Goal: Task Accomplishment & Management: Complete application form

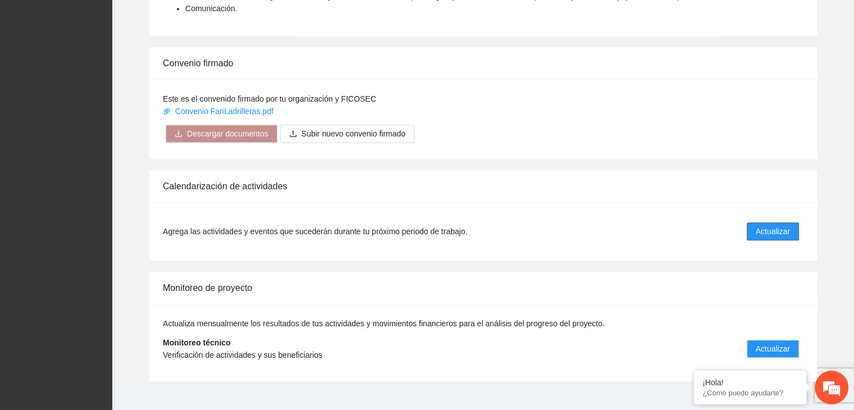
click at [779, 225] on span "Actualizar" at bounding box center [773, 231] width 34 height 12
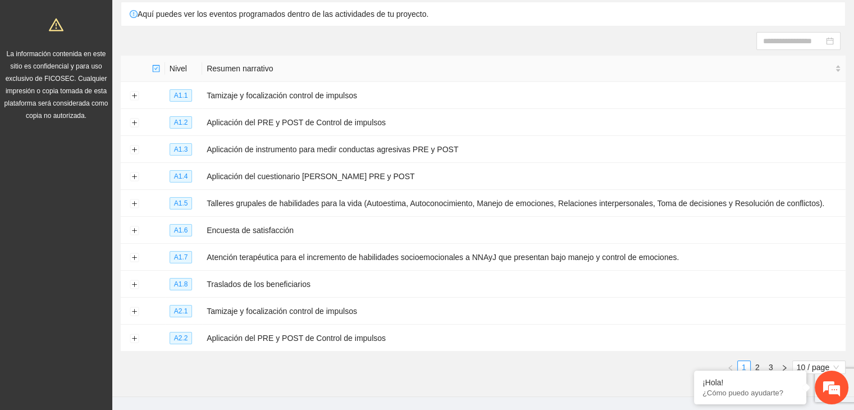
scroll to position [122, 0]
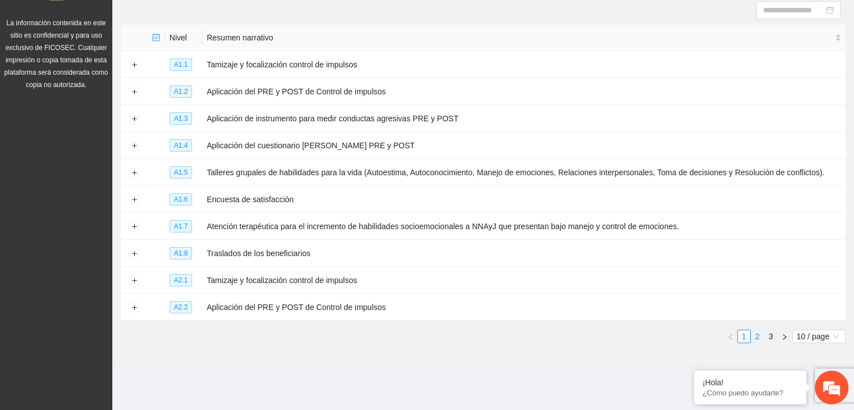
click at [758, 331] on link "2" at bounding box center [757, 336] width 12 height 12
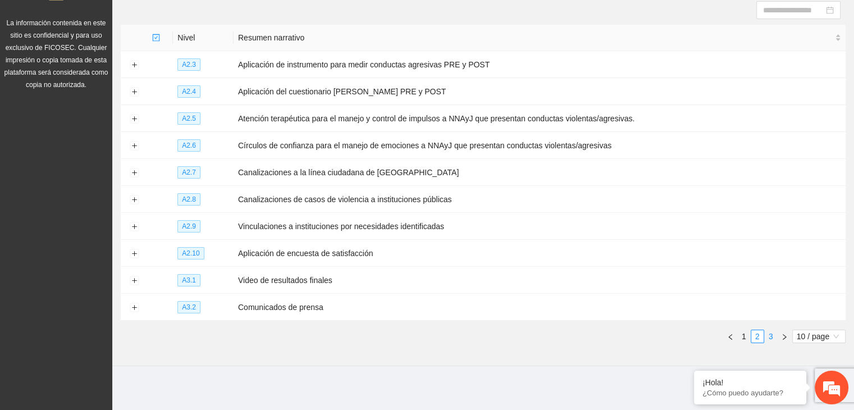
click at [768, 332] on link "3" at bounding box center [771, 336] width 12 height 12
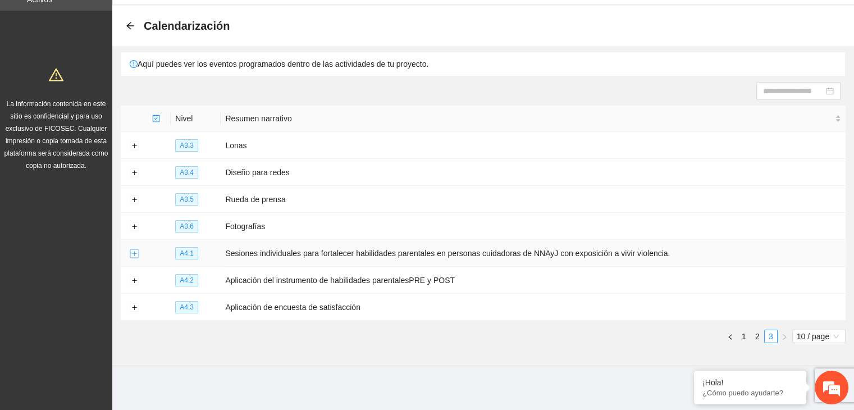
click at [131, 253] on button "Expand row" at bounding box center [134, 253] width 9 height 9
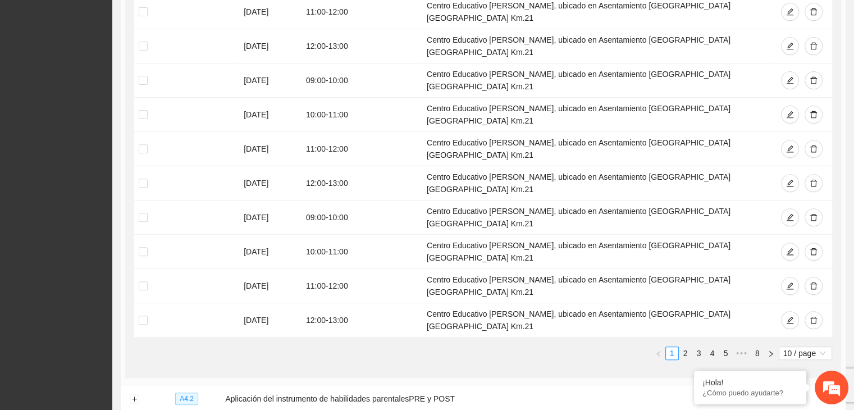
scroll to position [407, 0]
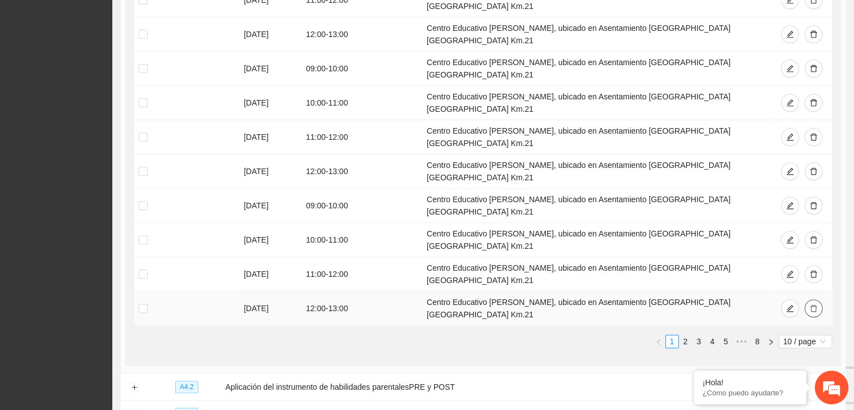
click at [817, 299] on button "button" at bounding box center [814, 308] width 18 height 18
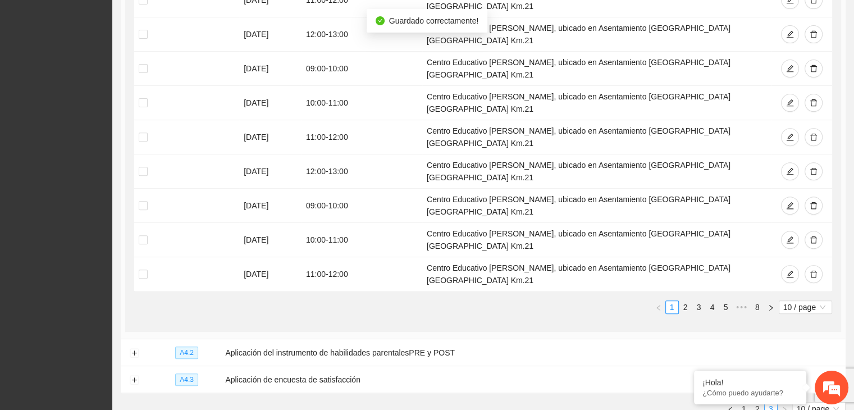
scroll to position [400, 0]
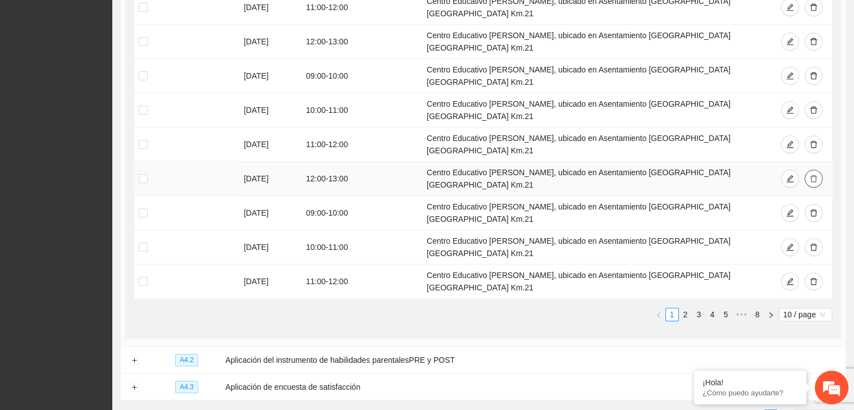
click at [807, 170] on button "button" at bounding box center [814, 179] width 18 height 18
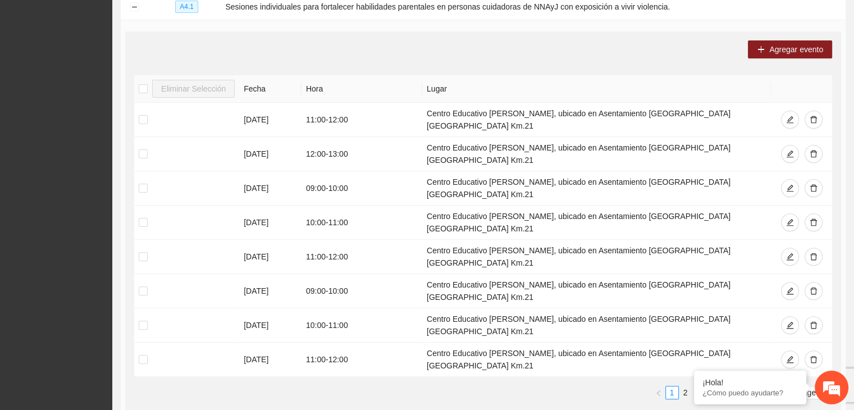
scroll to position [280, 0]
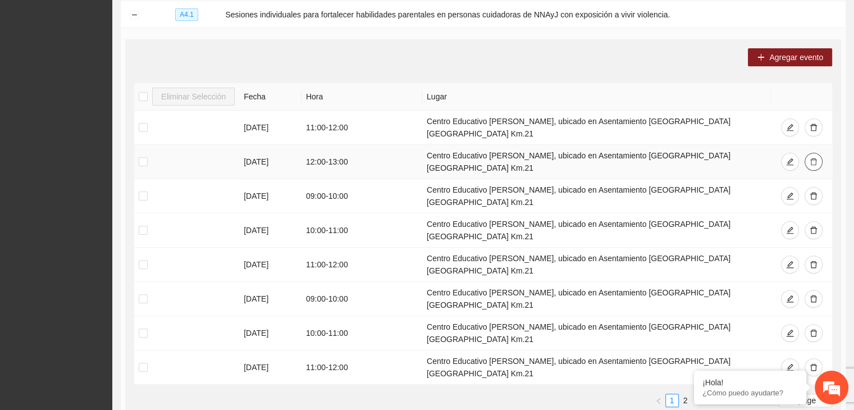
click at [812, 158] on span "delete" at bounding box center [814, 162] width 8 height 9
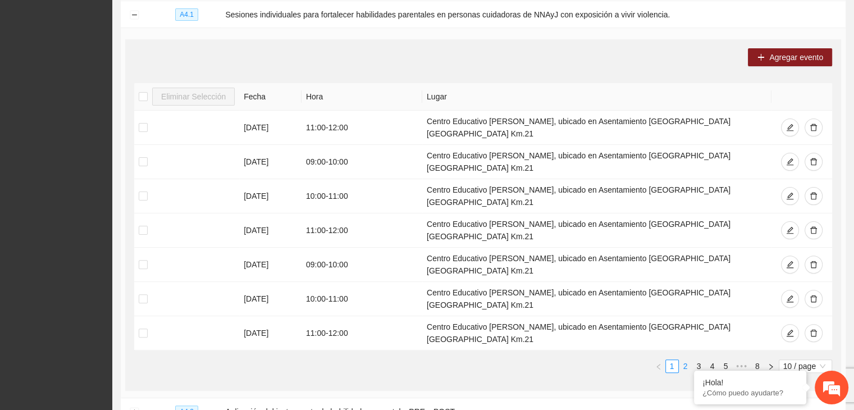
click at [687, 360] on link "2" at bounding box center [685, 366] width 12 height 12
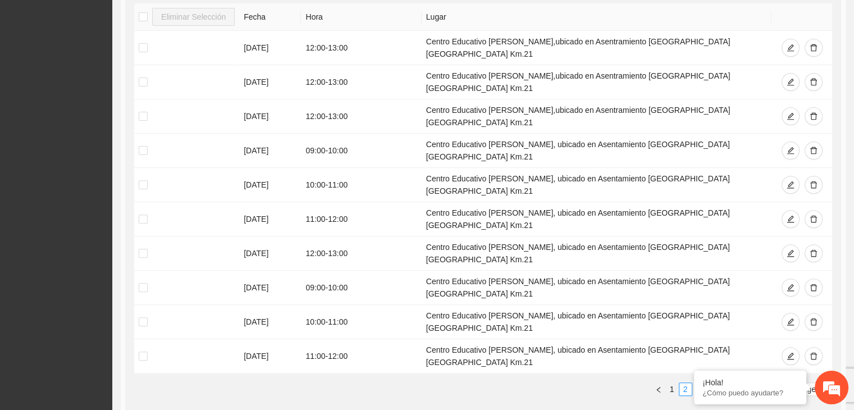
scroll to position [362, 0]
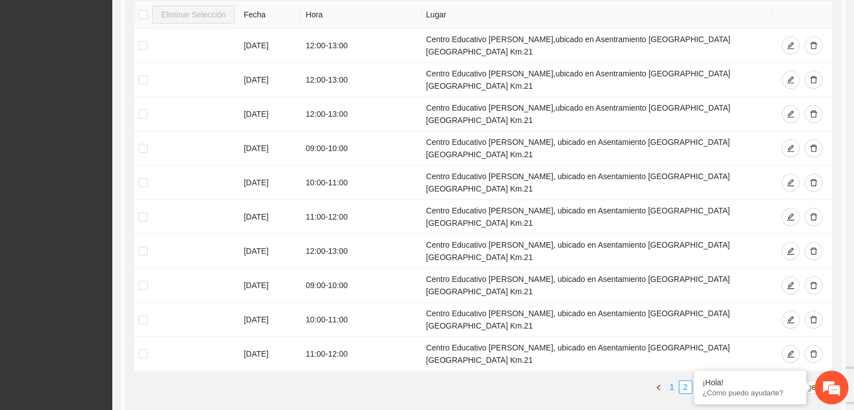
click at [671, 381] on link "1" at bounding box center [672, 387] width 12 height 12
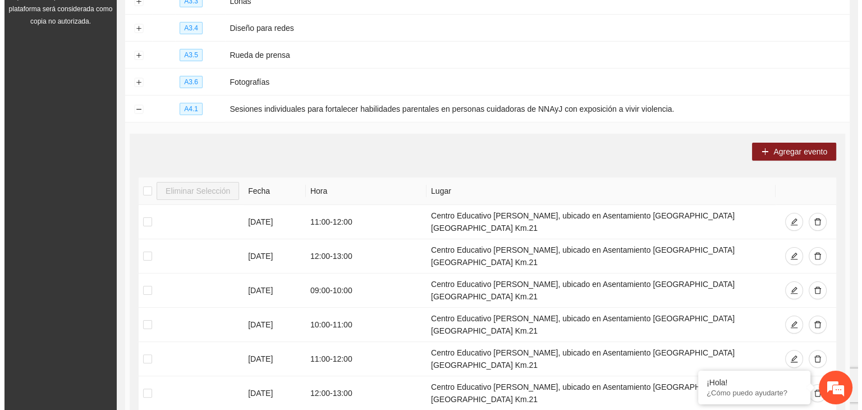
scroll to position [184, 0]
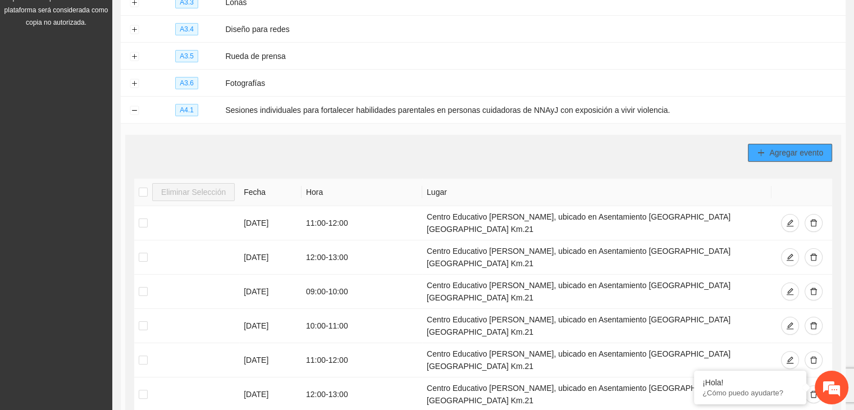
click at [792, 152] on span "Agregar evento" at bounding box center [796, 153] width 54 height 12
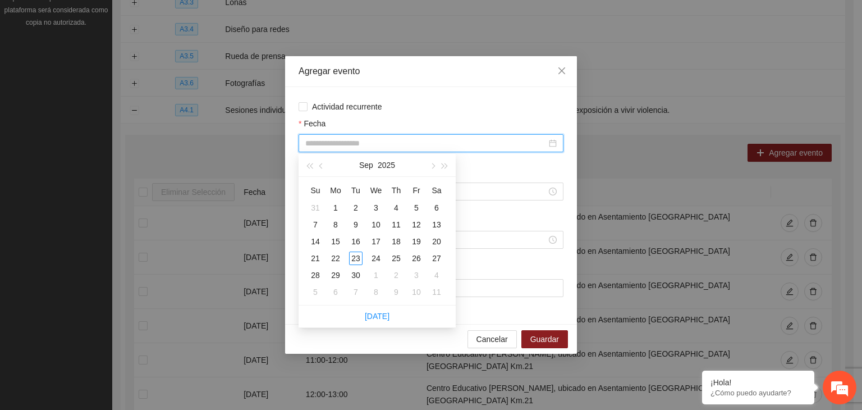
click at [464, 143] on input "Fecha" at bounding box center [425, 143] width 241 height 12
type input "**********"
click at [334, 275] on div "29" at bounding box center [335, 274] width 13 height 13
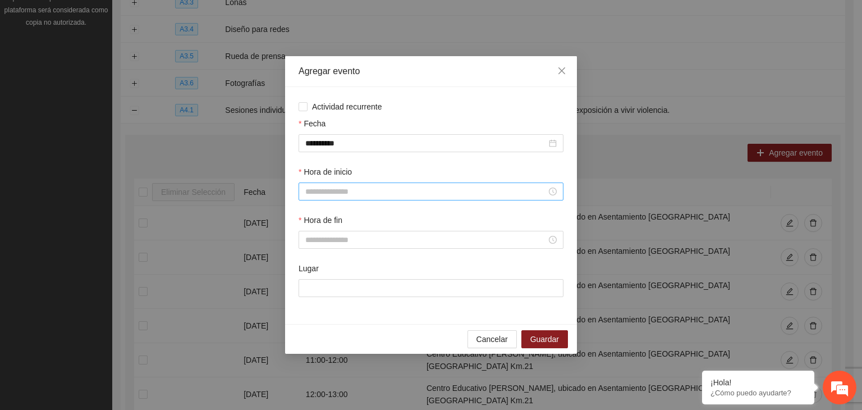
click at [341, 200] on div at bounding box center [431, 191] width 265 height 18
click at [313, 289] on div "09" at bounding box center [314, 293] width 31 height 16
type input "*****"
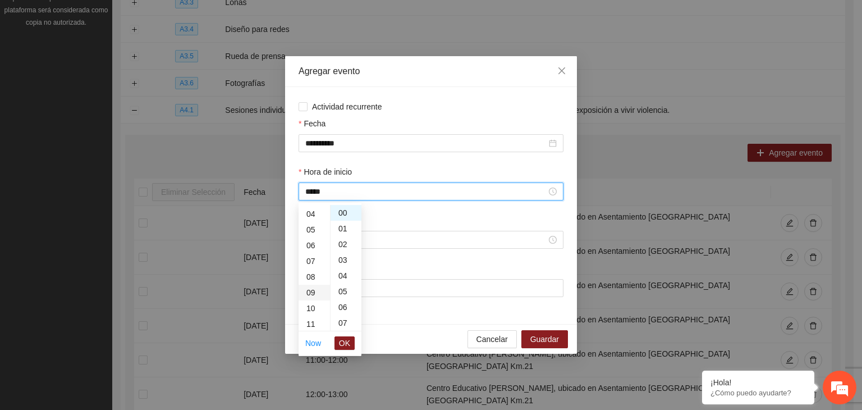
scroll to position [141, 0]
click at [346, 346] on span "OK" at bounding box center [344, 343] width 11 height 12
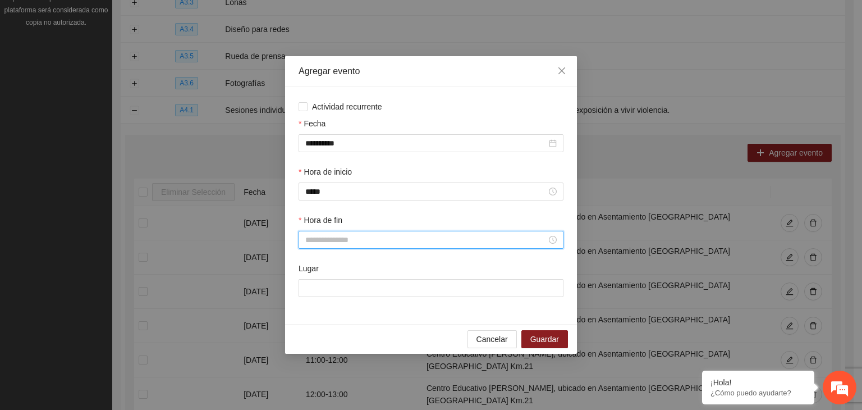
click at [354, 235] on input "Hora de fin" at bounding box center [425, 240] width 241 height 12
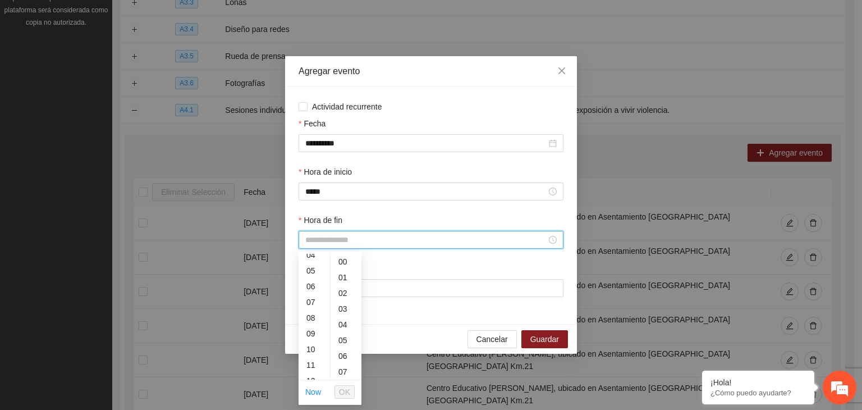
scroll to position [89, 0]
click at [311, 332] on div "10" at bounding box center [314, 330] width 31 height 16
type input "*****"
click at [342, 386] on span "OK" at bounding box center [344, 392] width 11 height 12
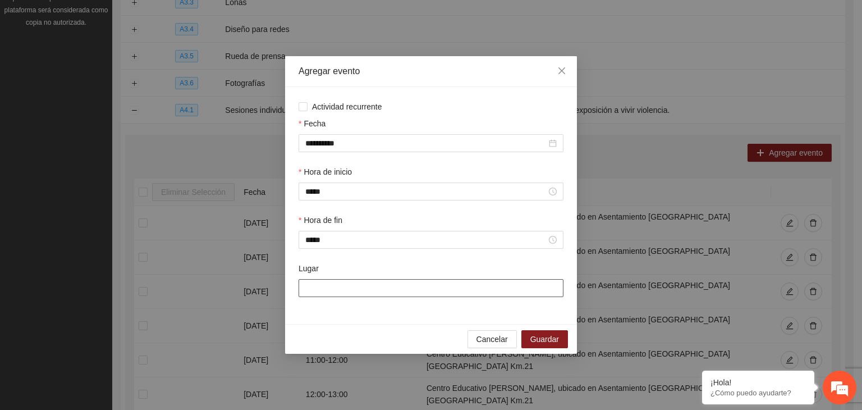
click at [369, 293] on input "Lugar" at bounding box center [431, 288] width 265 height 18
type input "**********"
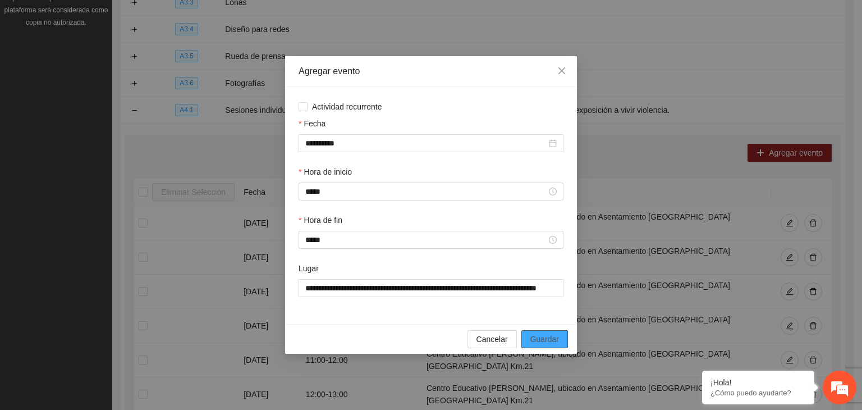
click at [540, 335] on span "Guardar" at bounding box center [545, 339] width 29 height 12
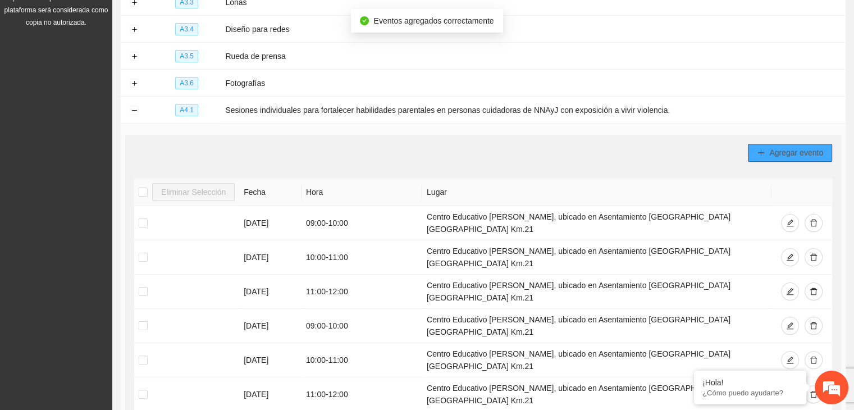
click at [760, 149] on icon "plus" at bounding box center [761, 153] width 8 height 8
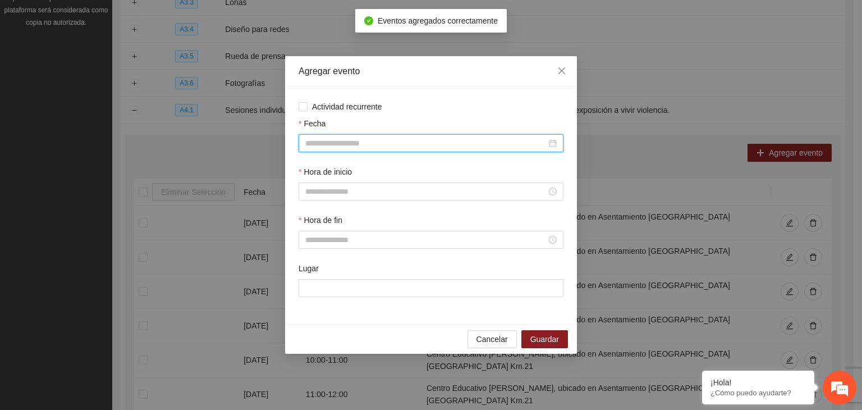
click at [372, 143] on input "Fecha" at bounding box center [425, 143] width 241 height 12
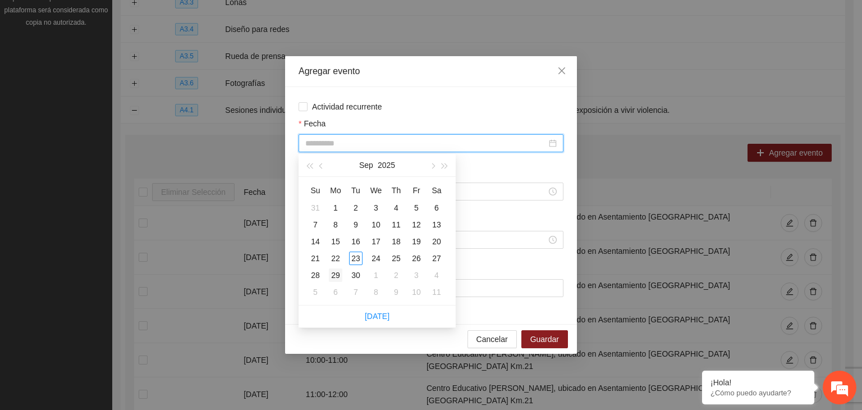
type input "**********"
click at [336, 268] on div "29" at bounding box center [335, 274] width 13 height 13
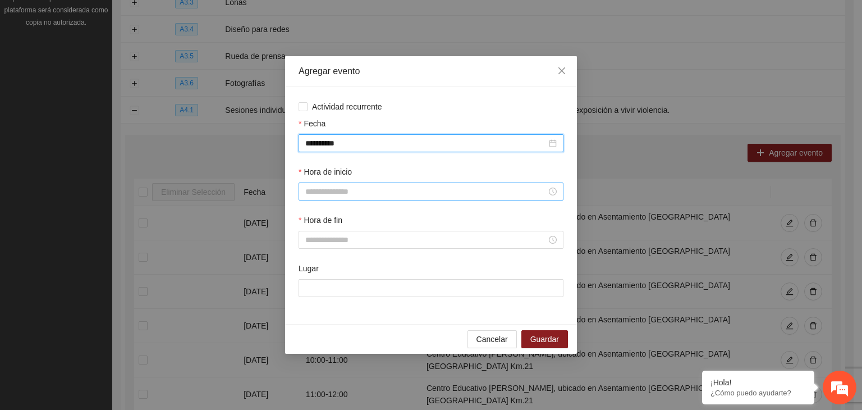
click at [333, 193] on input "Hora de inicio" at bounding box center [425, 191] width 241 height 12
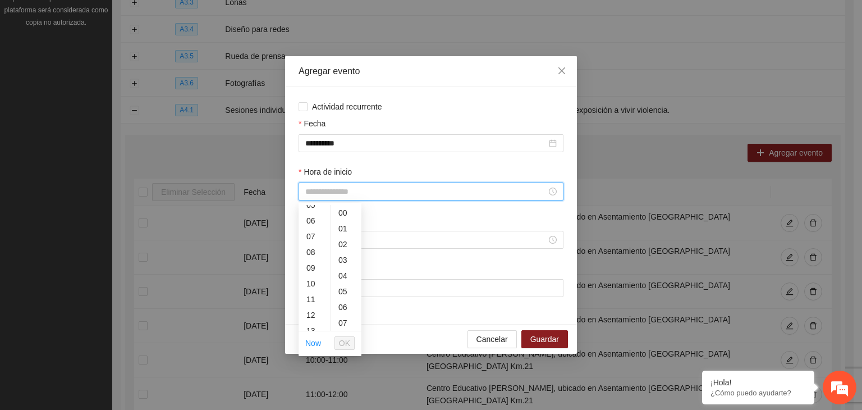
scroll to position [85, 0]
click at [315, 288] on div "10" at bounding box center [314, 285] width 31 height 16
type input "*****"
click at [340, 342] on span "OK" at bounding box center [344, 343] width 11 height 12
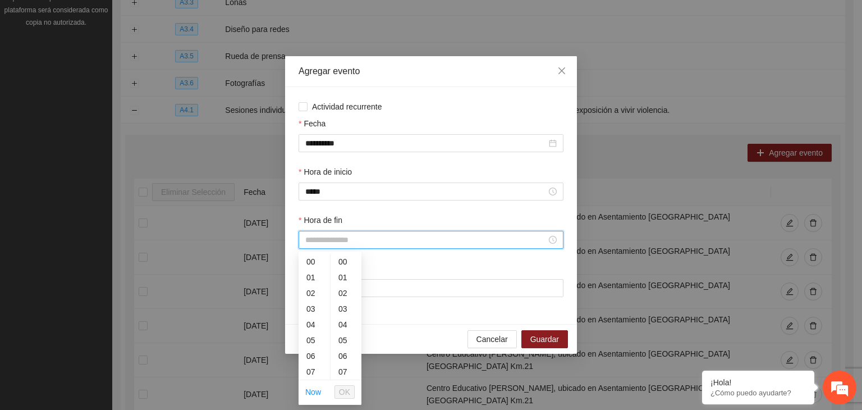
click at [319, 240] on input "Hora de fin" at bounding box center [425, 240] width 241 height 12
click at [318, 311] on div "11" at bounding box center [314, 315] width 31 height 16
type input "*****"
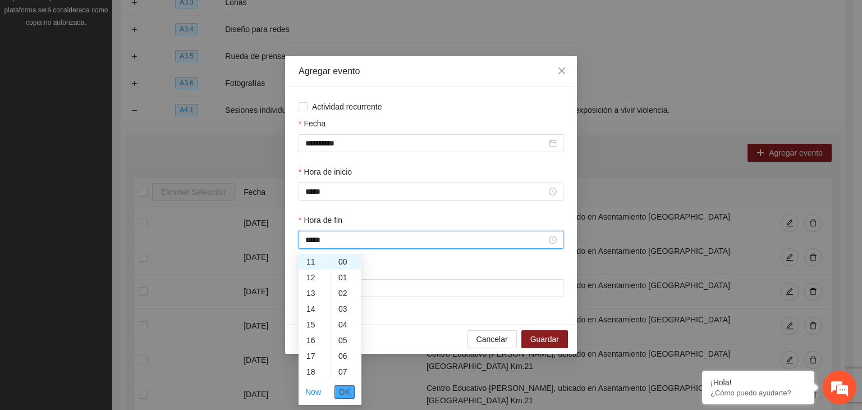
click at [346, 388] on span "OK" at bounding box center [344, 392] width 11 height 12
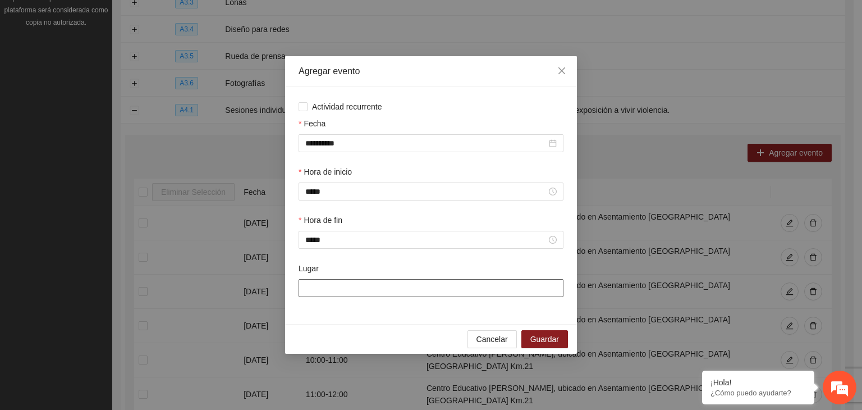
click at [407, 293] on input "Lugar" at bounding box center [431, 288] width 265 height 18
type input "**********"
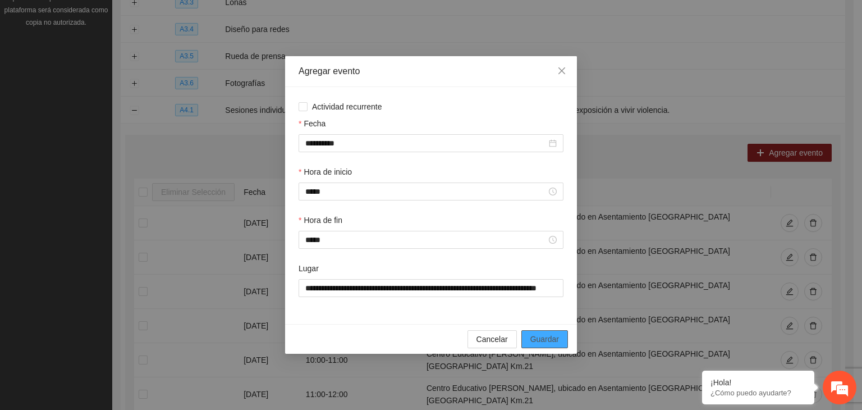
drag, startPoint x: 555, startPoint y: 349, endPoint x: 540, endPoint y: 333, distance: 21.0
click at [540, 333] on button "Guardar" at bounding box center [545, 339] width 47 height 18
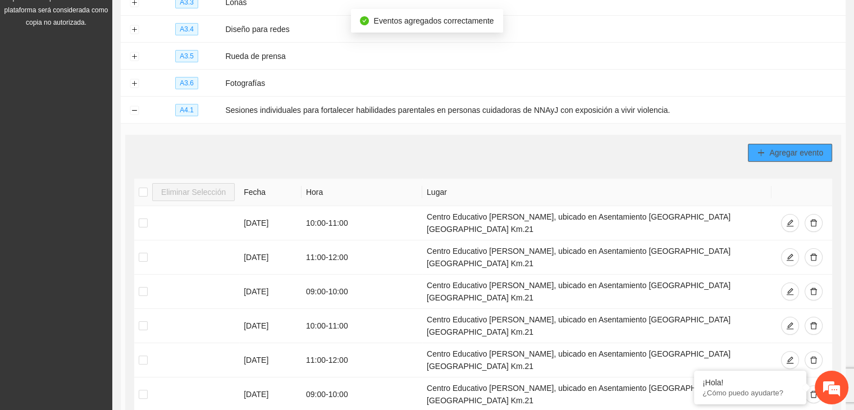
click at [784, 147] on span "Agregar evento" at bounding box center [796, 153] width 54 height 12
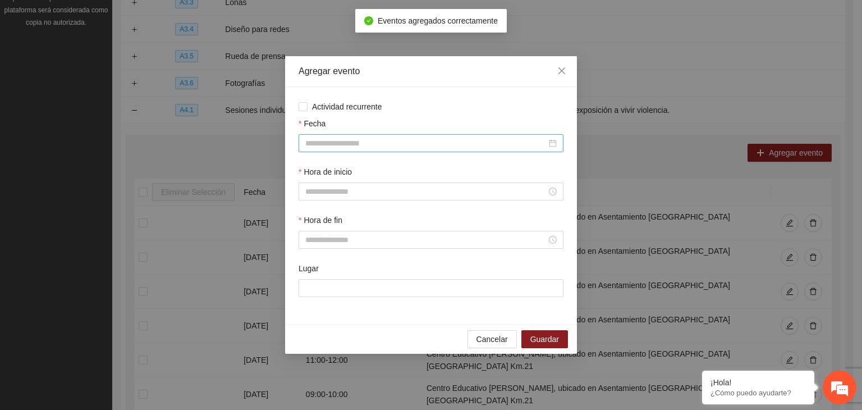
click at [401, 151] on div at bounding box center [431, 143] width 265 height 18
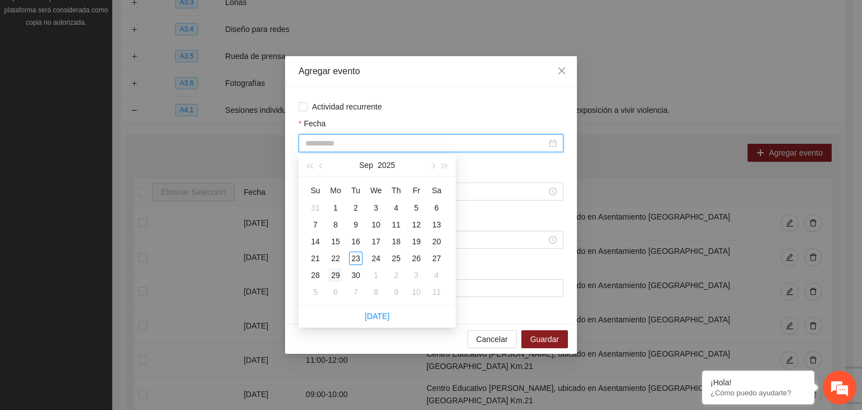
type input "**********"
click at [339, 272] on div "29" at bounding box center [335, 274] width 13 height 13
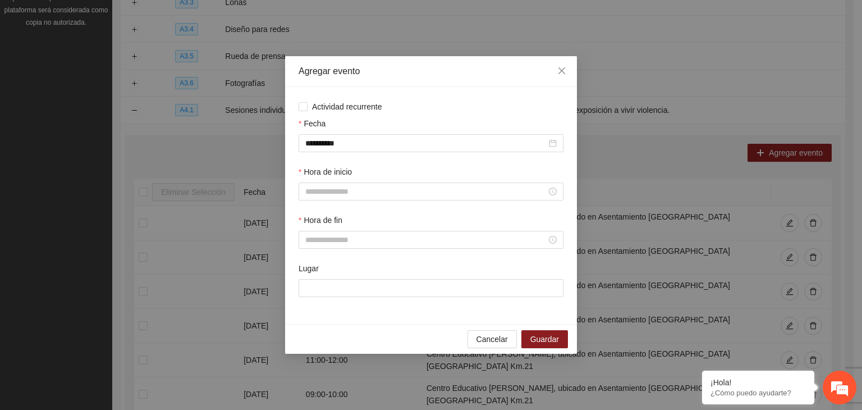
click at [399, 182] on div at bounding box center [431, 191] width 265 height 18
click at [371, 196] on input "Hora de inicio" at bounding box center [425, 191] width 241 height 12
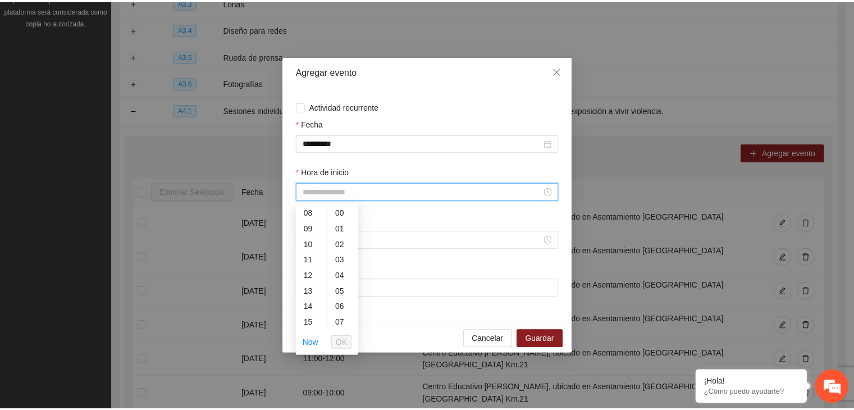
scroll to position [149, 0]
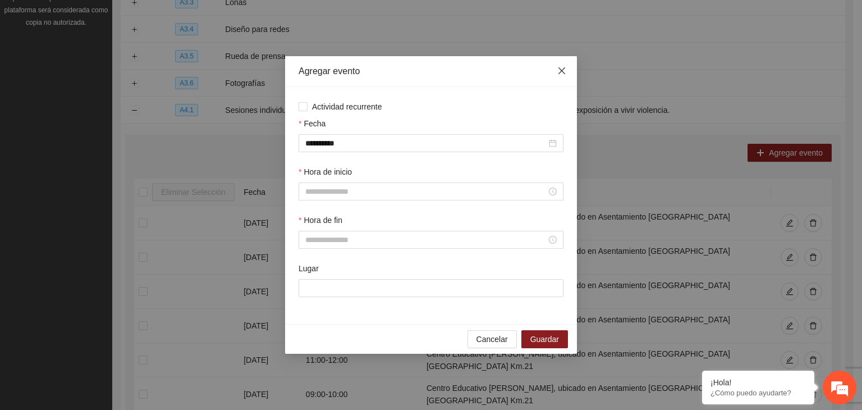
click at [561, 66] on span "Close" at bounding box center [562, 71] width 30 height 30
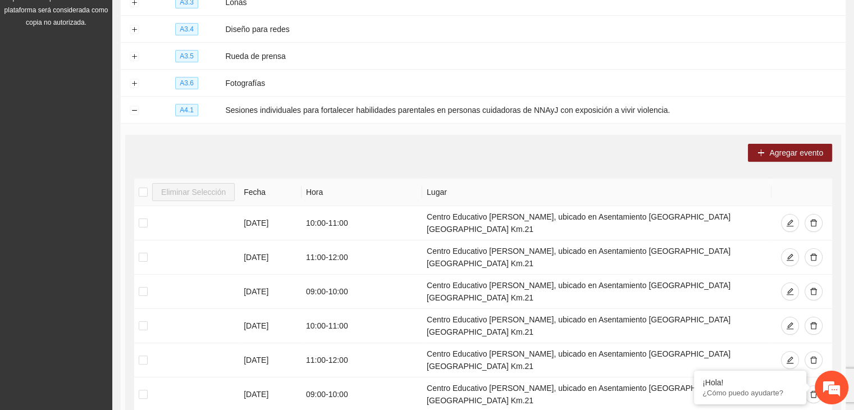
click at [623, 131] on td "Agregar evento Eliminar Selección Fecha Hora Lugar [DATE] 10:00 - 11:00 Centro …" at bounding box center [483, 360] width 725 height 473
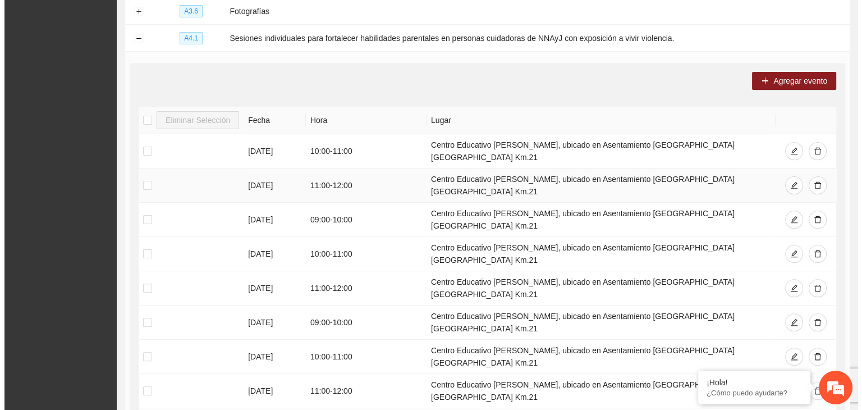
scroll to position [229, 0]
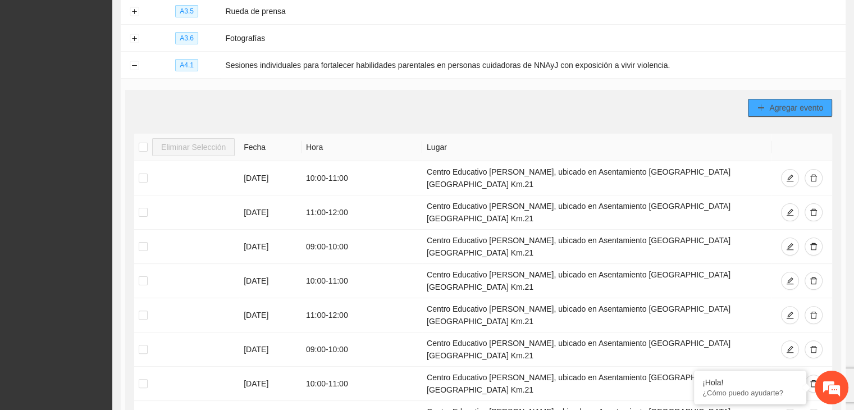
click at [759, 104] on icon "plus" at bounding box center [761, 108] width 8 height 8
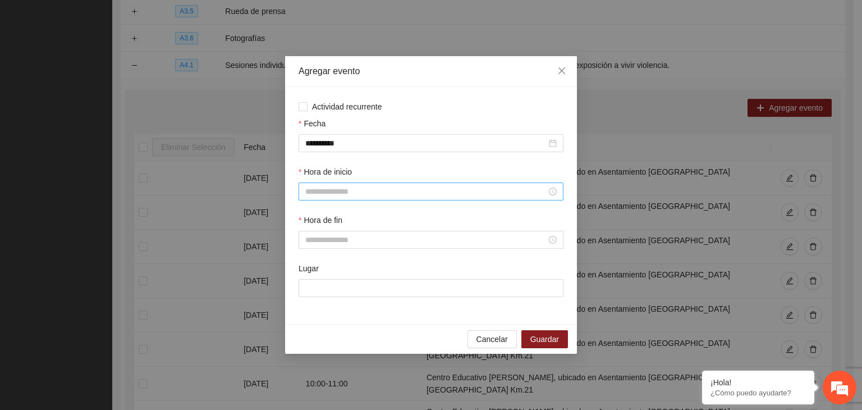
click at [349, 185] on div at bounding box center [431, 191] width 265 height 18
click at [312, 291] on div "11" at bounding box center [314, 295] width 31 height 16
type input "*****"
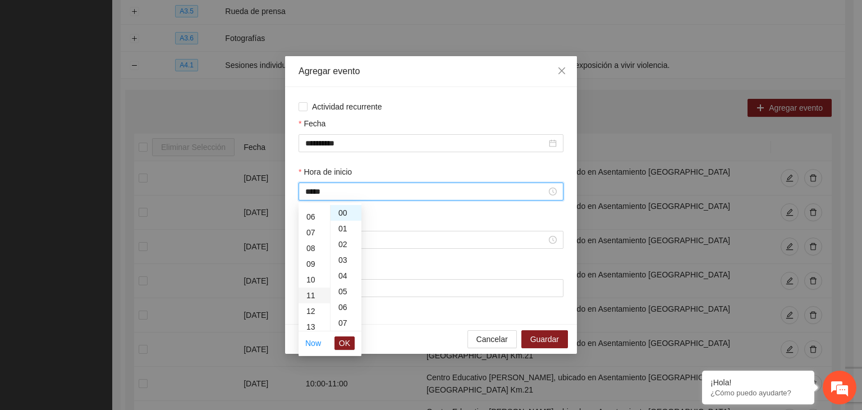
scroll to position [173, 0]
click at [344, 340] on span "OK" at bounding box center [344, 343] width 11 height 12
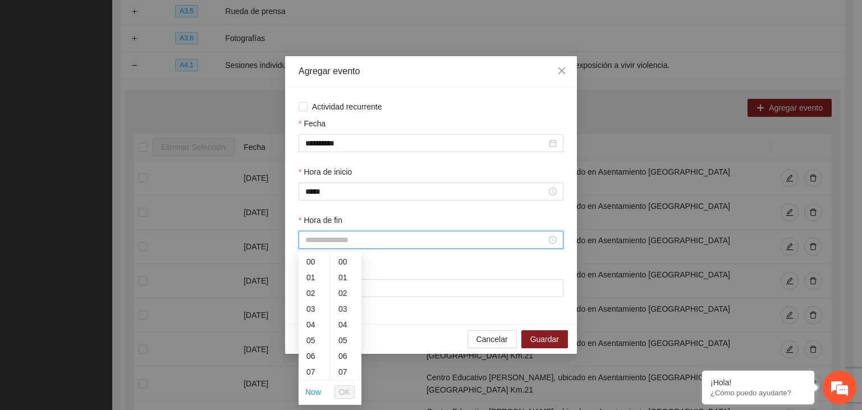
click at [323, 240] on input "Hora de fin" at bounding box center [425, 240] width 241 height 12
click at [310, 257] on div "12" at bounding box center [314, 254] width 31 height 16
type input "*****"
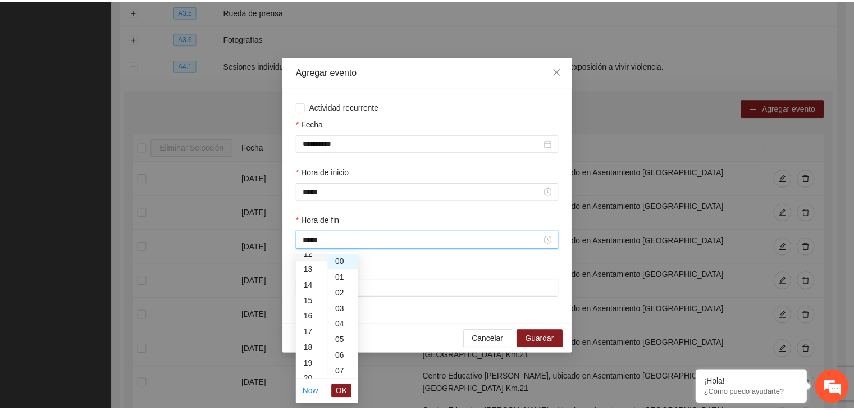
scroll to position [189, 0]
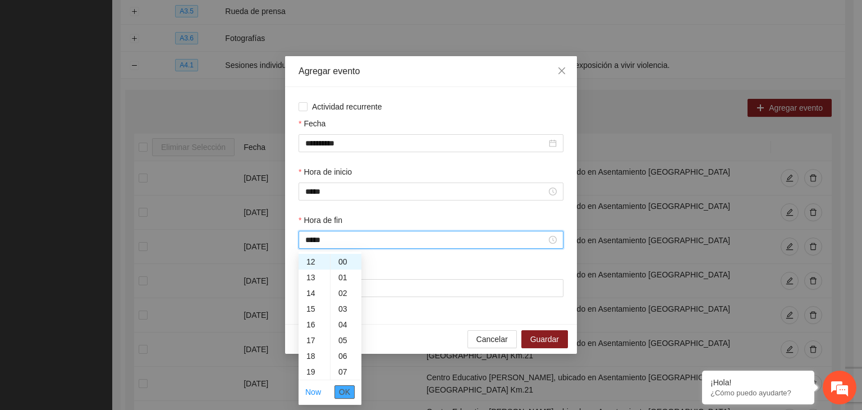
click at [346, 386] on span "OK" at bounding box center [344, 392] width 11 height 12
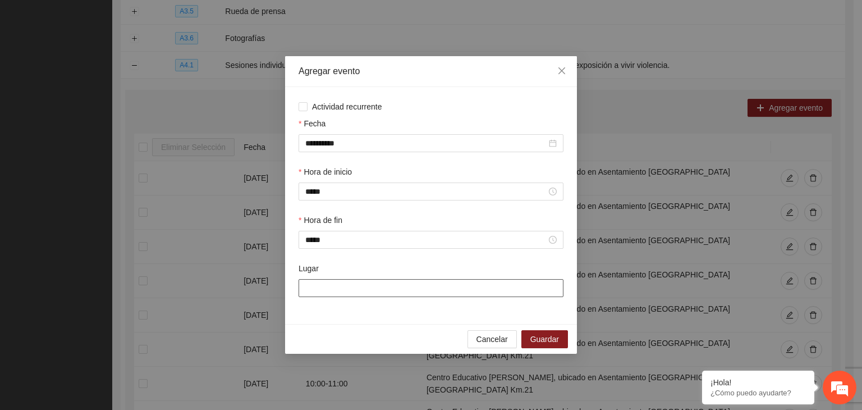
click at [411, 285] on input "Lugar" at bounding box center [431, 288] width 265 height 18
type input "**********"
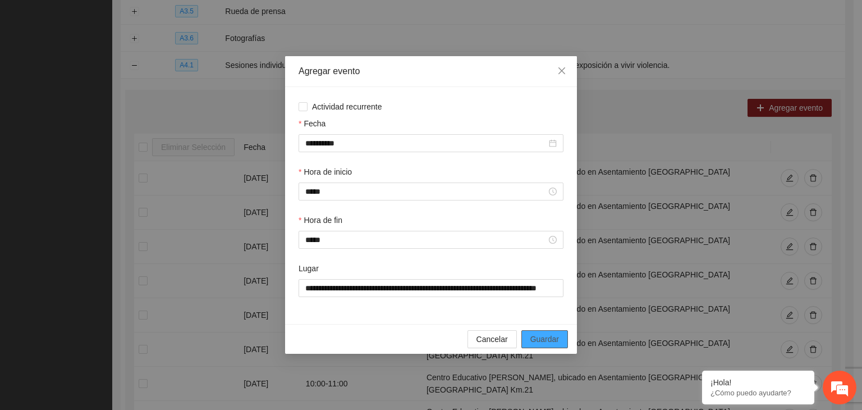
click at [540, 340] on span "Guardar" at bounding box center [545, 339] width 29 height 12
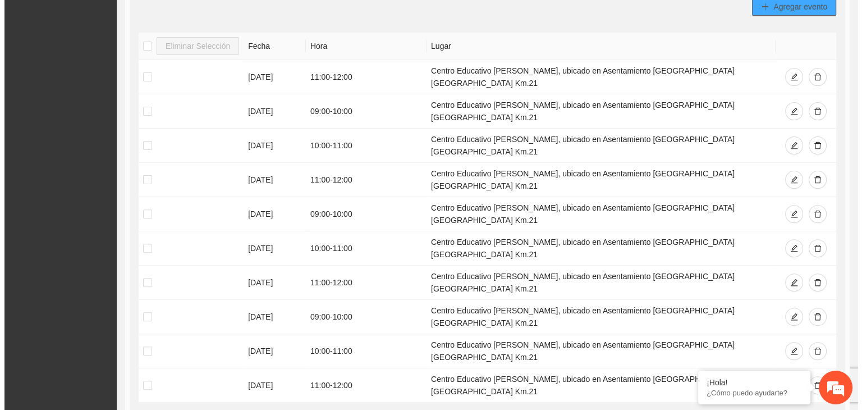
scroll to position [327, 0]
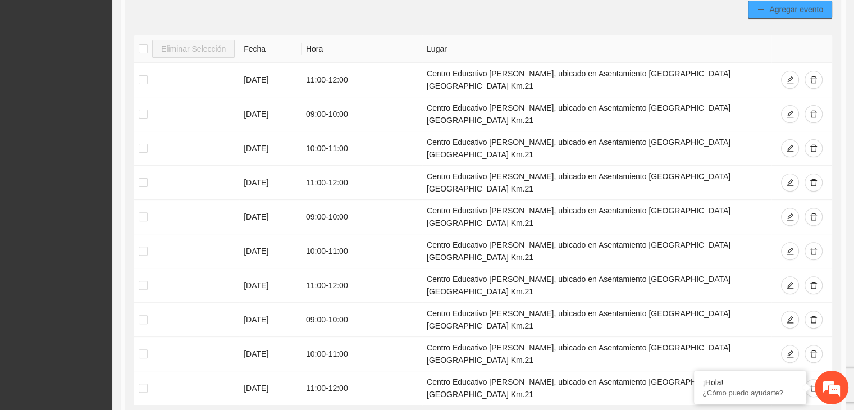
click at [762, 8] on icon "plus" at bounding box center [761, 10] width 8 height 8
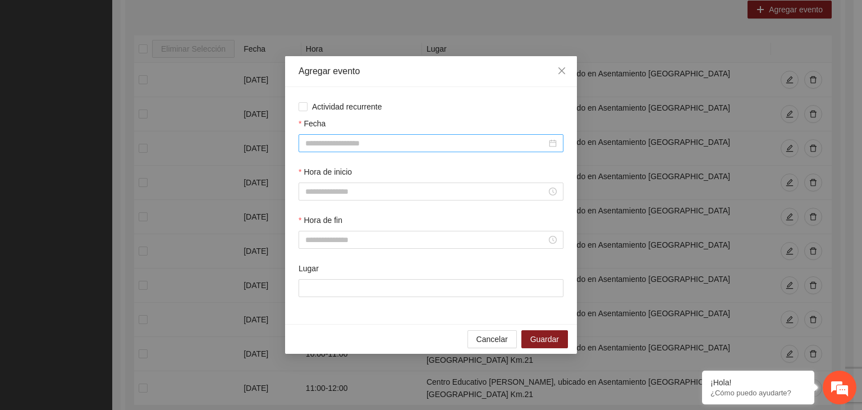
click at [388, 136] on div at bounding box center [431, 143] width 265 height 18
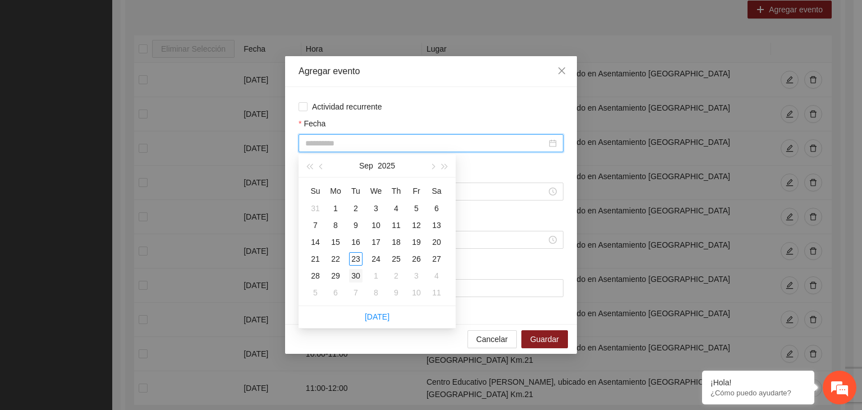
type input "**********"
click at [355, 271] on div "30" at bounding box center [355, 275] width 13 height 13
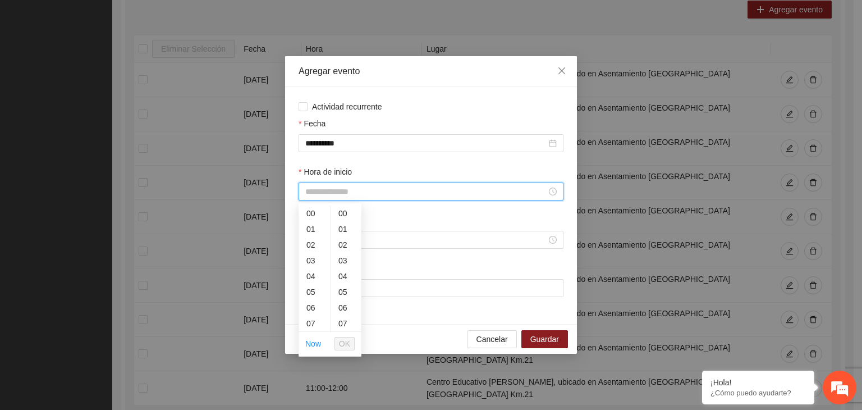
click at [341, 195] on input "Hora de inicio" at bounding box center [425, 191] width 241 height 12
click at [315, 300] on div "09" at bounding box center [314, 302] width 31 height 16
type input "*****"
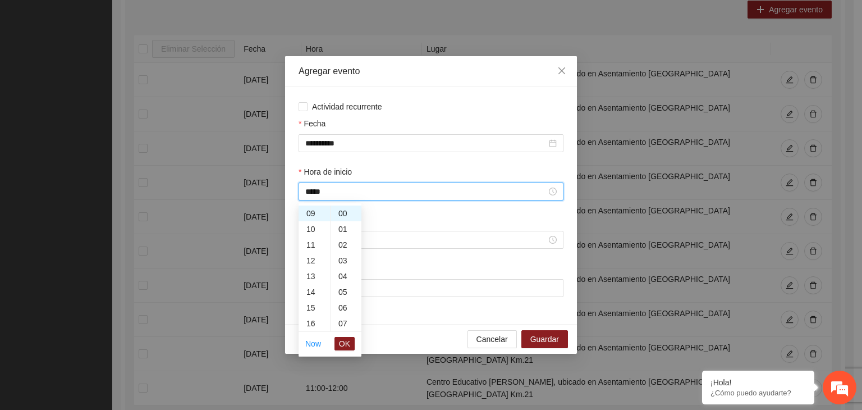
click at [350, 334] on li "OK" at bounding box center [345, 343] width 20 height 19
click at [350, 337] on span "OK" at bounding box center [344, 343] width 11 height 12
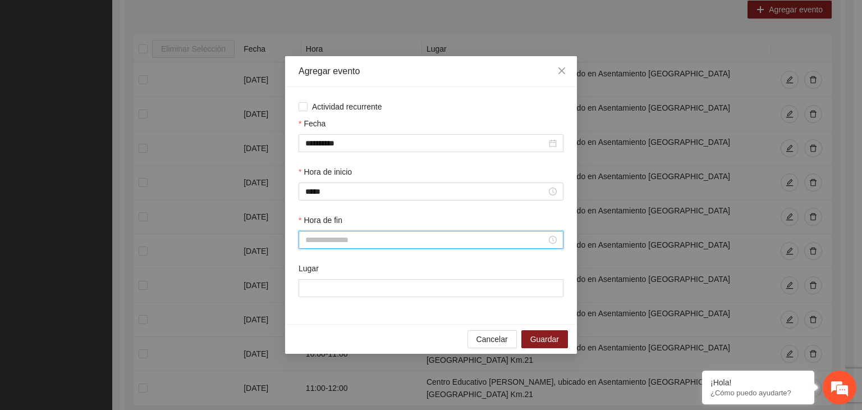
click at [351, 240] on input "Hora de fin" at bounding box center [425, 240] width 241 height 12
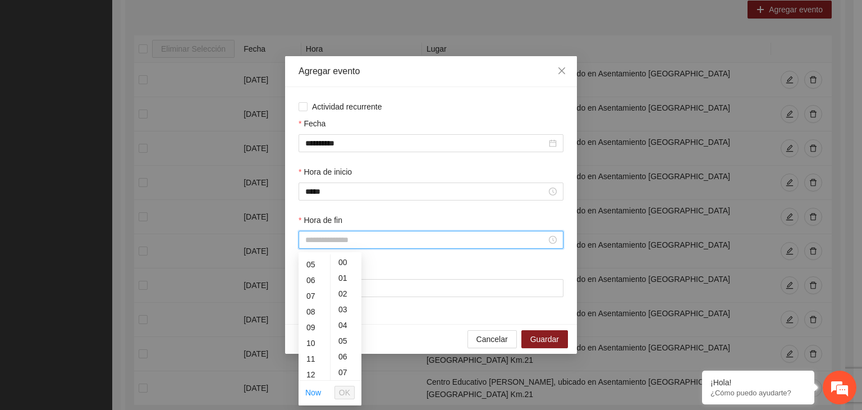
scroll to position [83, 0]
click at [309, 337] on div "10" at bounding box center [314, 337] width 31 height 16
type input "*****"
click at [343, 391] on span "OK" at bounding box center [344, 392] width 11 height 12
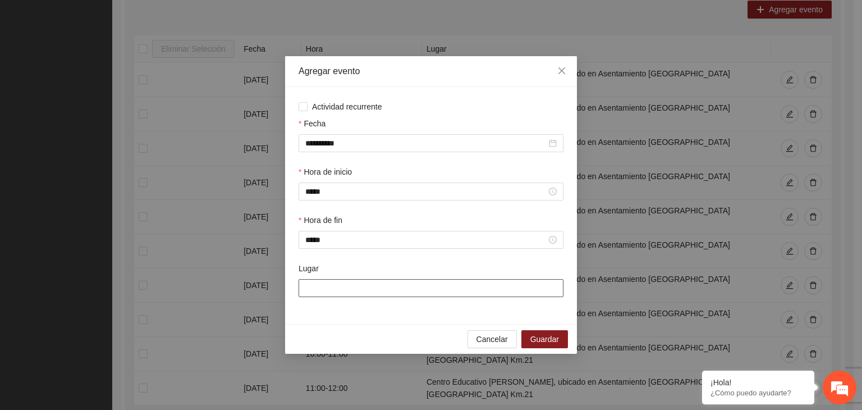
drag, startPoint x: 368, startPoint y: 295, endPoint x: 393, endPoint y: 309, distance: 28.4
click at [393, 309] on div "Lugar" at bounding box center [430, 286] width 269 height 48
type input "**********"
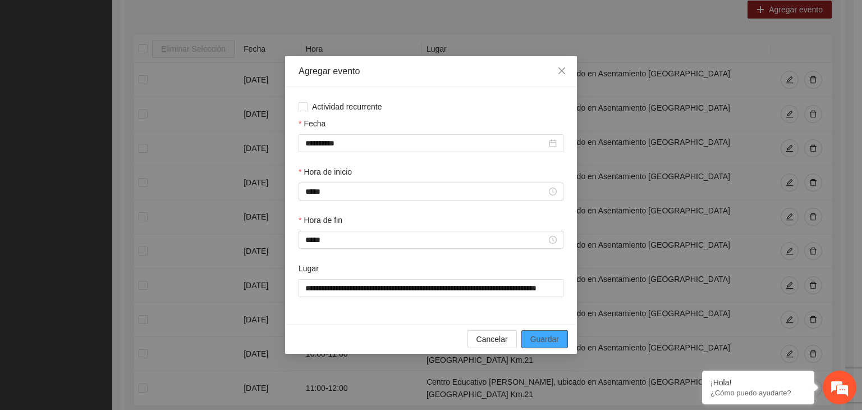
click at [547, 331] on button "Guardar" at bounding box center [545, 339] width 47 height 18
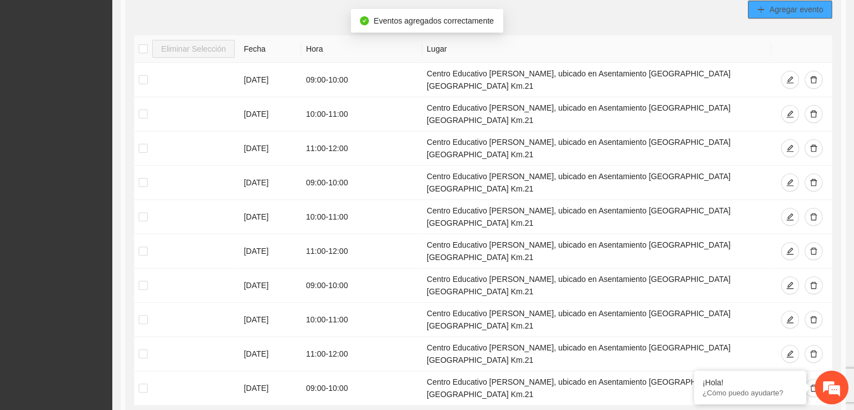
click at [764, 9] on icon "plus" at bounding box center [761, 9] width 6 height 1
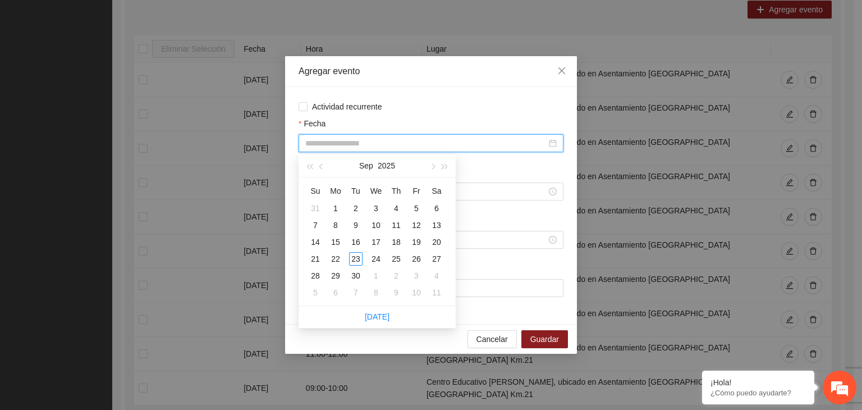
click at [386, 138] on input "Fecha" at bounding box center [425, 143] width 241 height 12
type input "**********"
click at [353, 270] on div "30" at bounding box center [355, 275] width 13 height 13
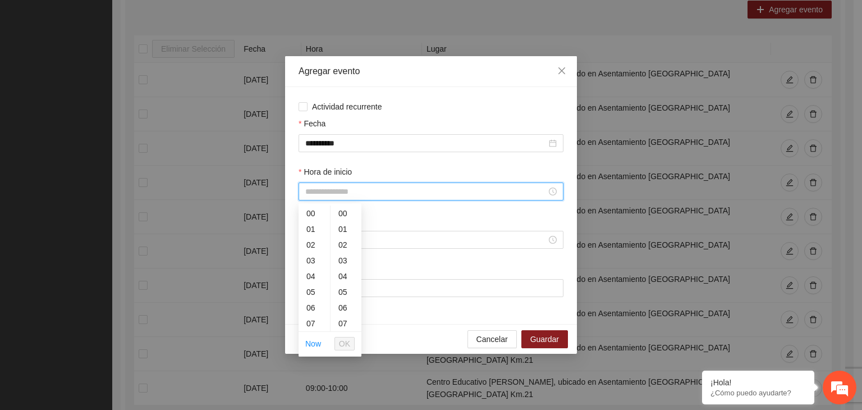
click at [374, 194] on input "Hora de inicio" at bounding box center [425, 191] width 241 height 12
click at [308, 308] on div "10" at bounding box center [314, 313] width 31 height 16
type input "*****"
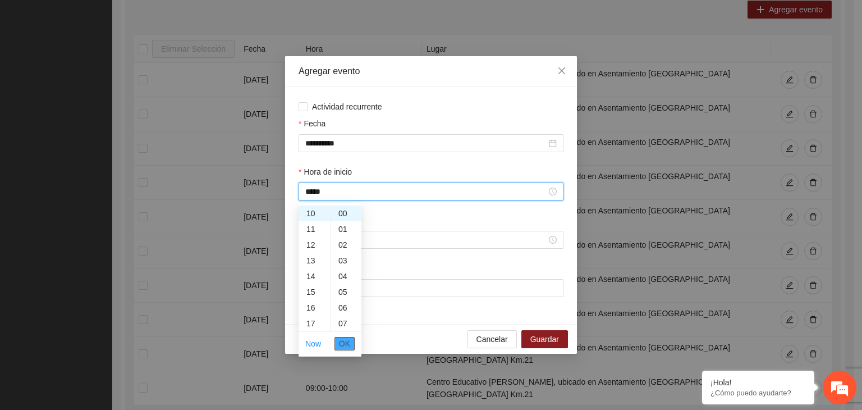
click at [344, 337] on span "OK" at bounding box center [344, 343] width 11 height 12
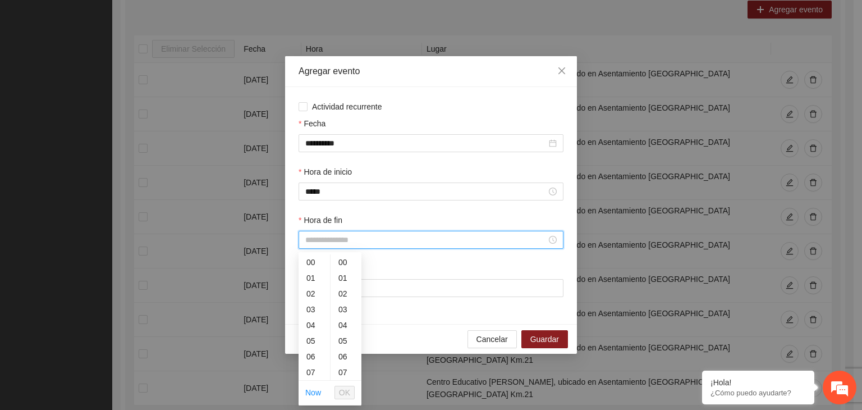
click at [343, 241] on input "Hora de fin" at bounding box center [425, 240] width 241 height 12
click at [312, 346] on div "11" at bounding box center [314, 345] width 31 height 16
type input "*****"
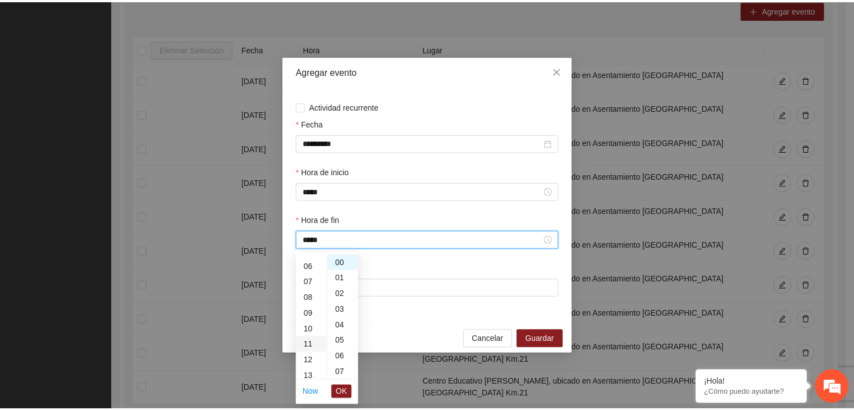
scroll to position [173, 0]
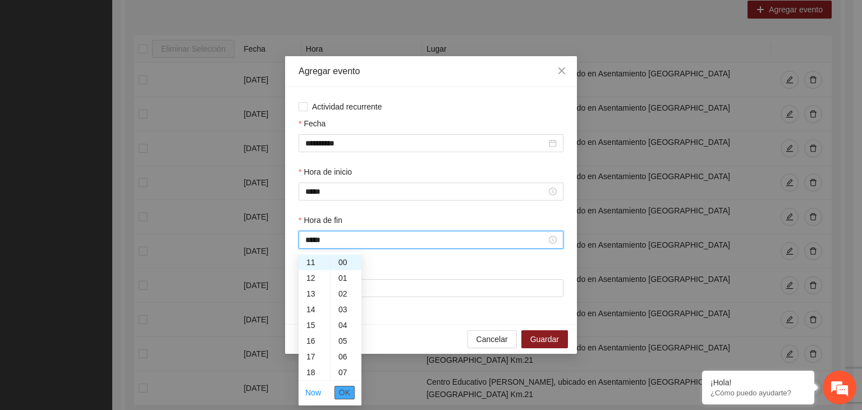
click at [347, 395] on span "OK" at bounding box center [344, 392] width 11 height 12
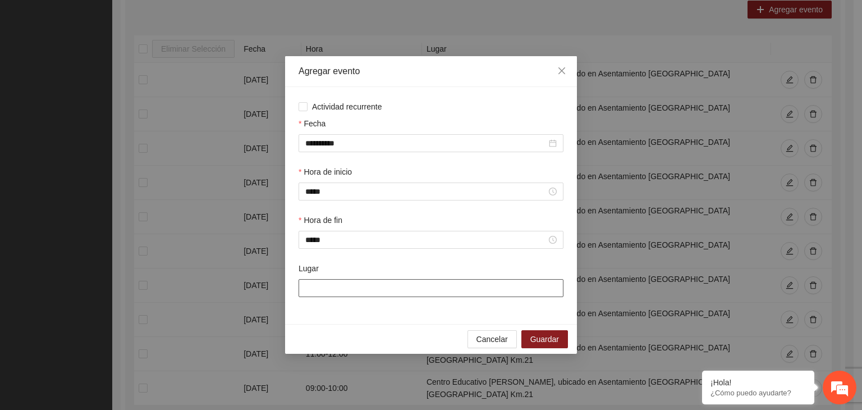
click at [362, 287] on input "Lugar" at bounding box center [431, 288] width 265 height 18
type input "**********"
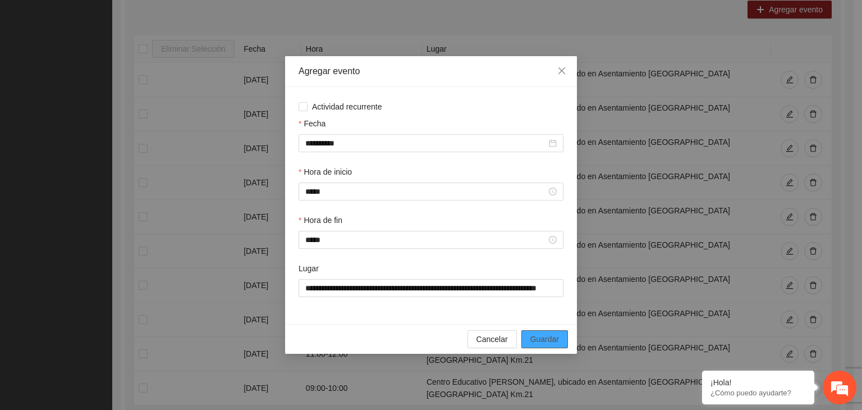
click at [550, 338] on span "Guardar" at bounding box center [545, 339] width 29 height 12
